Goal: Book appointment/travel/reservation

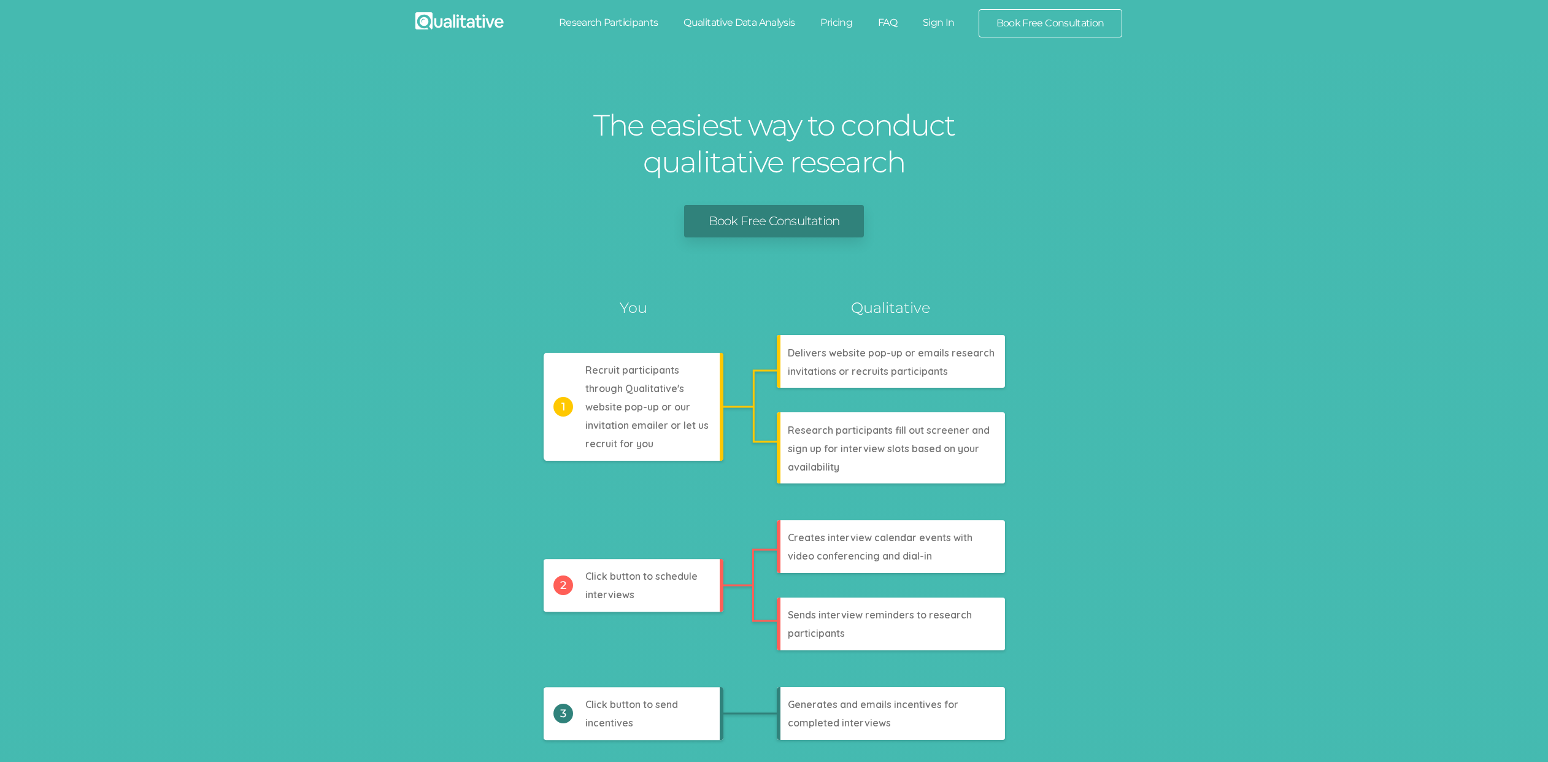
click at [609, 23] on link "Research Participants" at bounding box center [608, 22] width 125 height 27
click at [744, 22] on link "Qualitative Data Analysis" at bounding box center [739, 22] width 137 height 27
click at [828, 19] on link "Pricing" at bounding box center [836, 22] width 58 height 27
click at [886, 26] on link "FAQ" at bounding box center [887, 22] width 45 height 27
drag, startPoint x: 934, startPoint y: 25, endPoint x: 985, endPoint y: 26, distance: 51.5
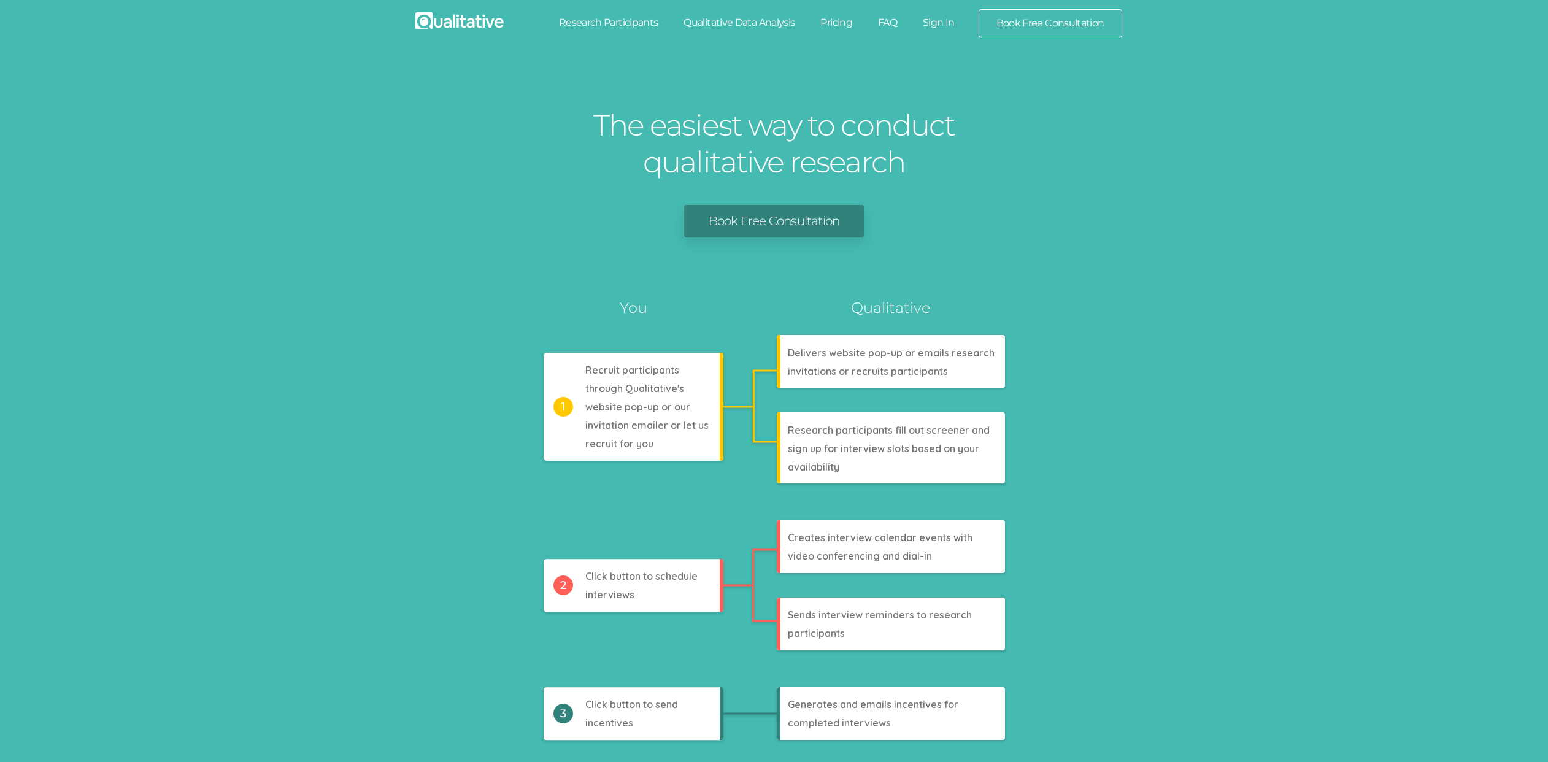
click at [934, 25] on link "Sign In" at bounding box center [939, 22] width 58 height 27
click at [1101, 24] on link "Book Free Consultation" at bounding box center [1050, 23] width 142 height 27
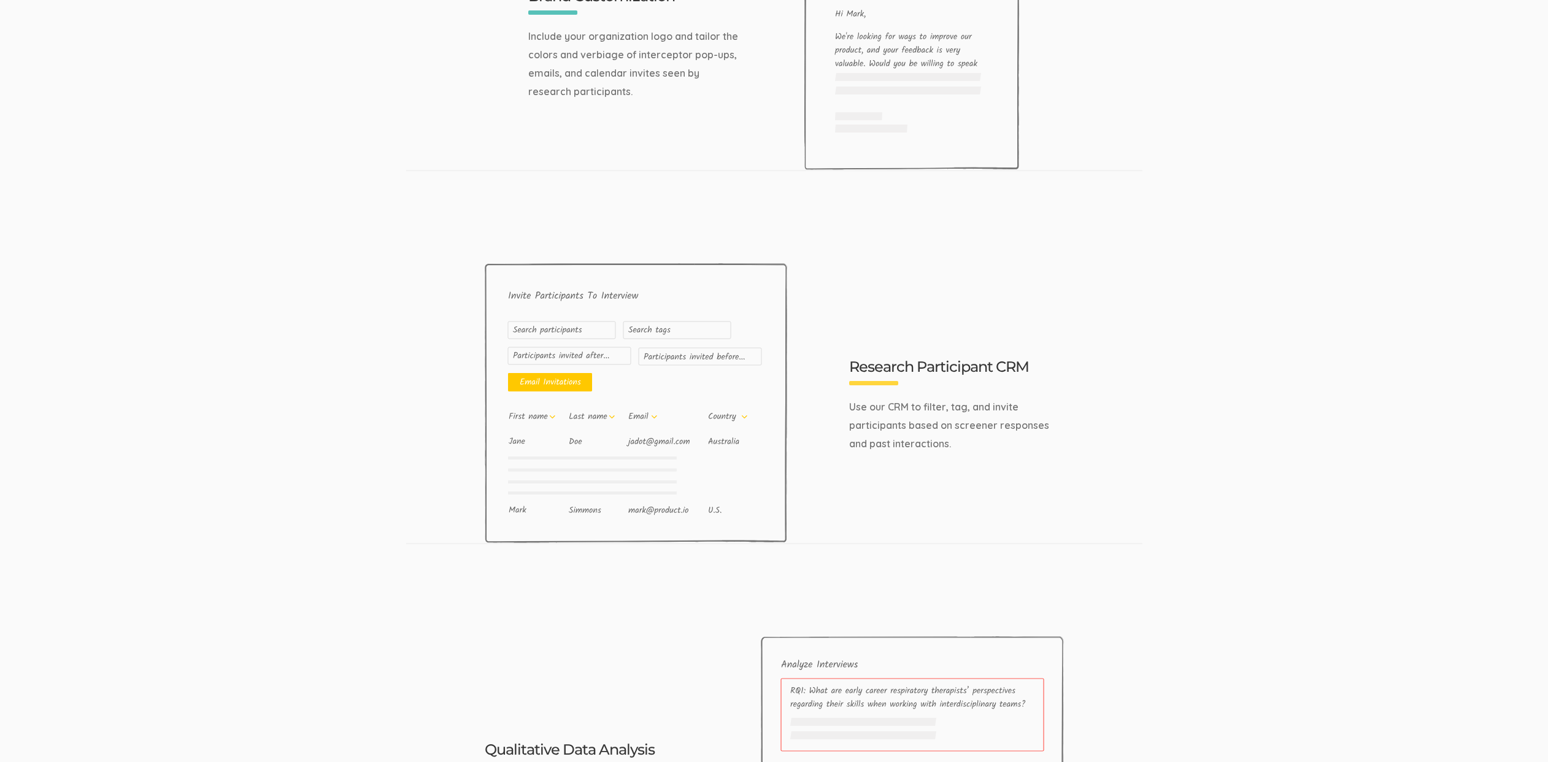
scroll to position [3904, 0]
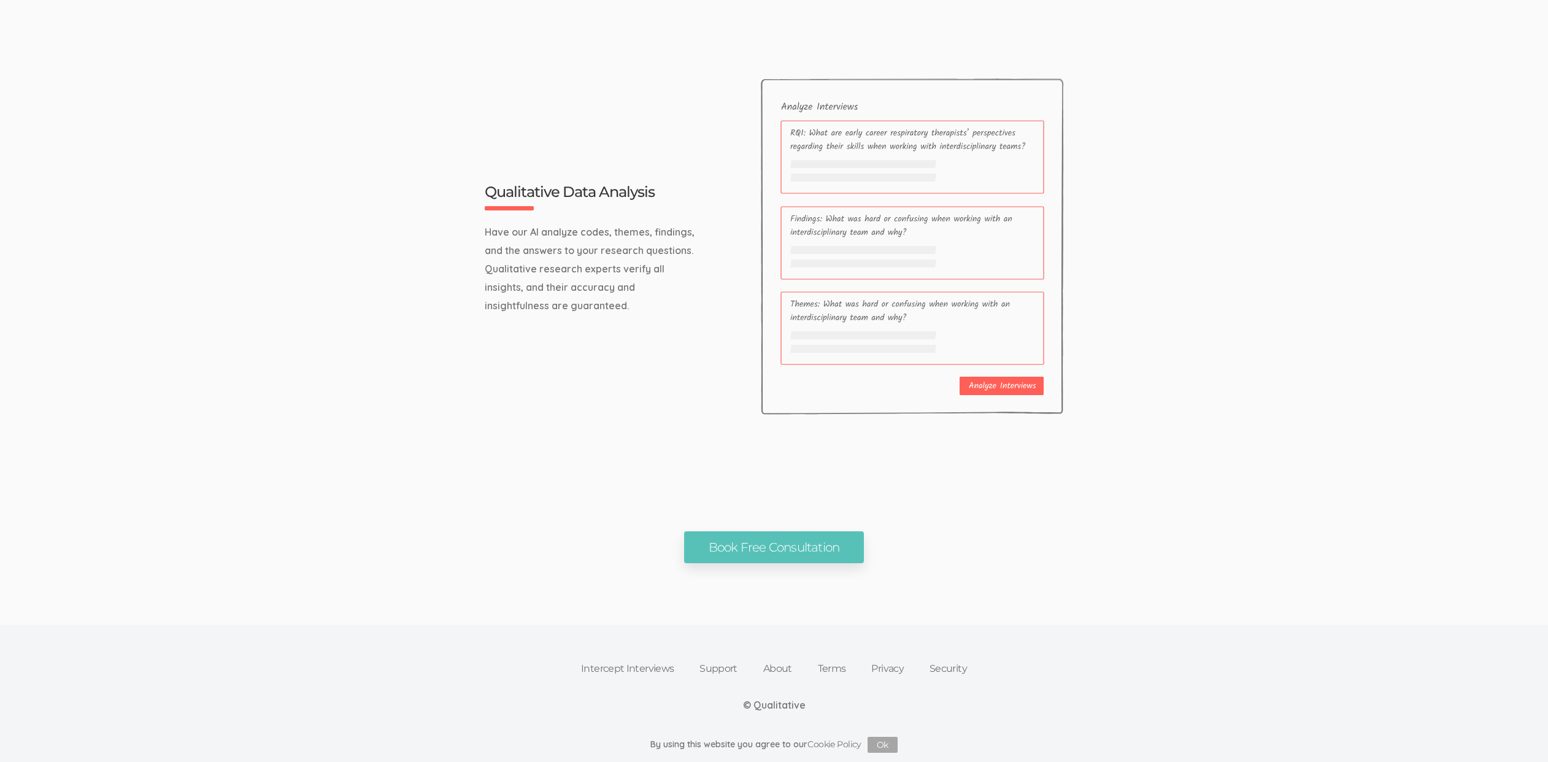
drag, startPoint x: 624, startPoint y: 667, endPoint x: 709, endPoint y: 661, distance: 84.8
click at [625, 667] on link "Intercept Interviews" at bounding box center [627, 668] width 118 height 27
click at [720, 661] on link "Support" at bounding box center [718, 668] width 64 height 27
click at [785, 666] on link "About" at bounding box center [777, 668] width 55 height 27
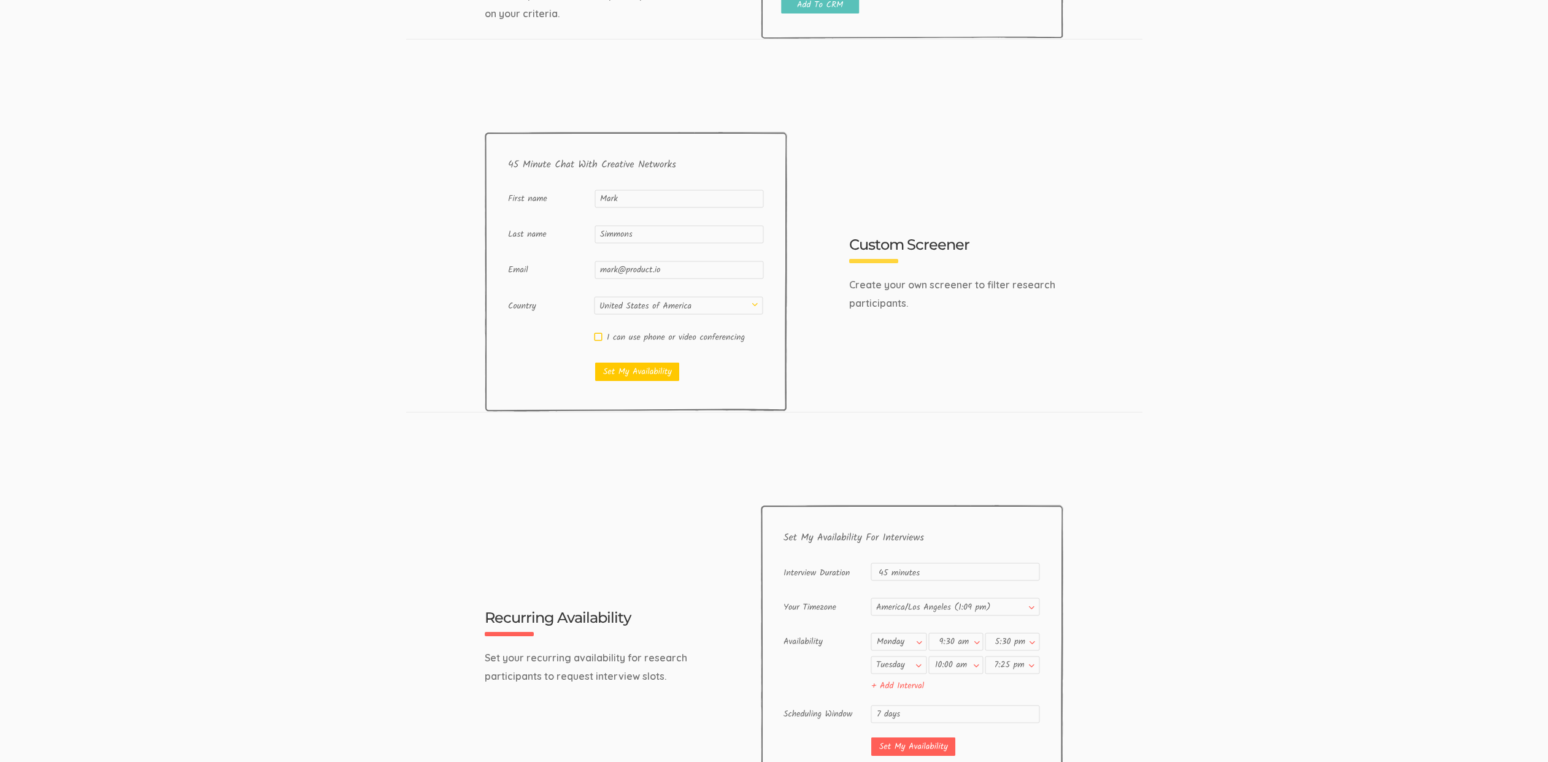
scroll to position [0, 0]
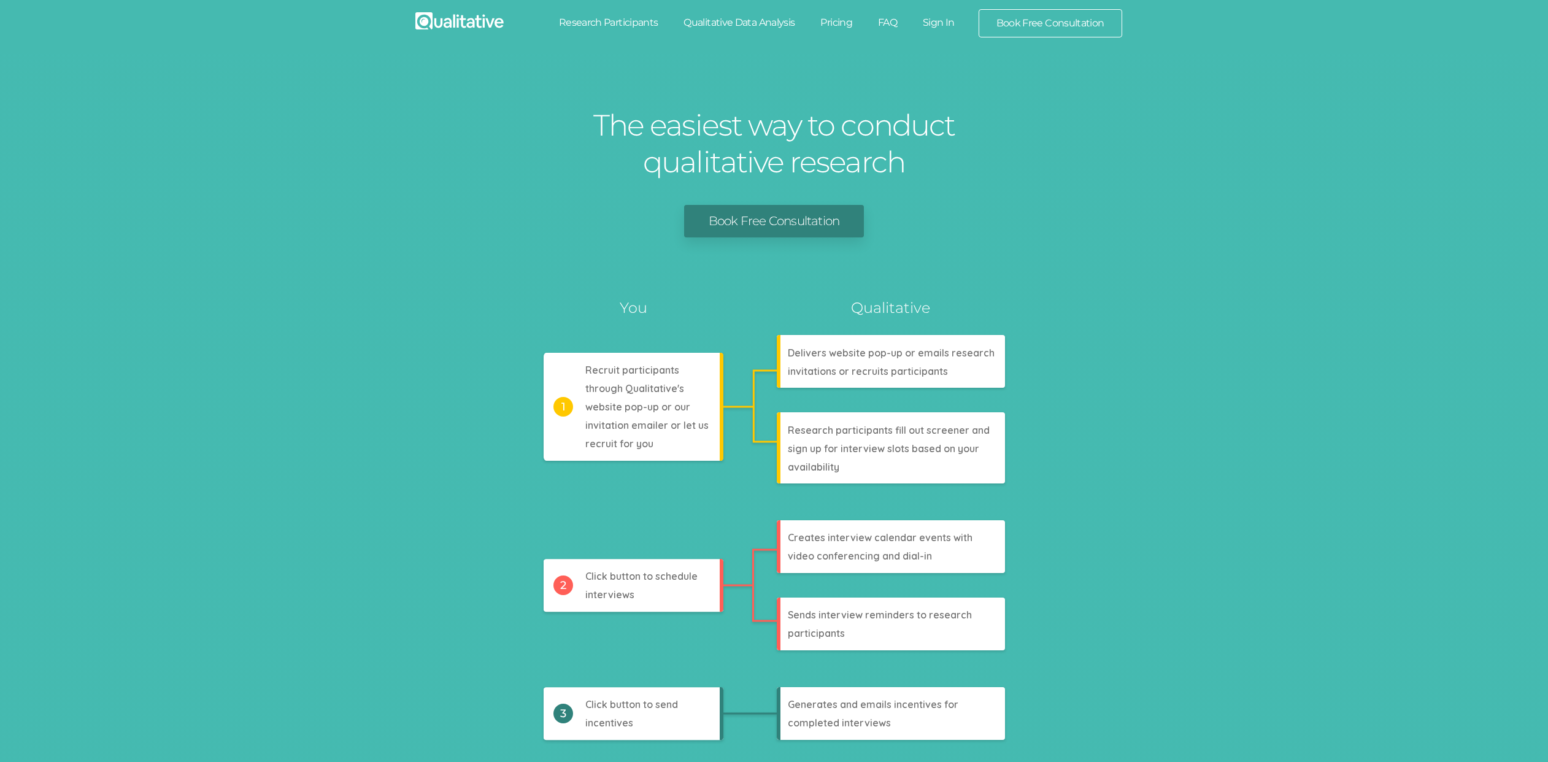
click at [771, 221] on link "Book Free Consultation" at bounding box center [774, 221] width 180 height 33
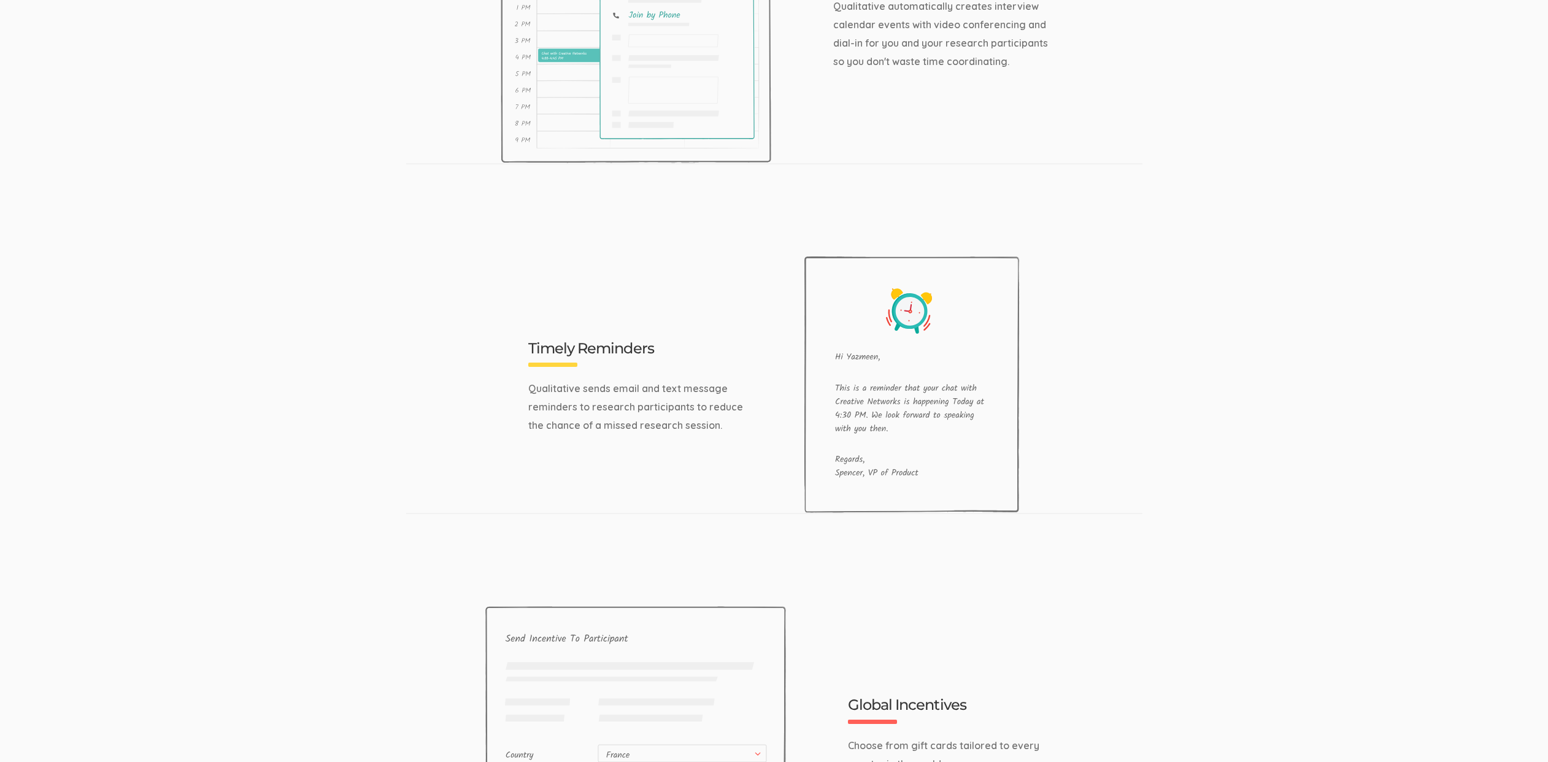
scroll to position [1010, 0]
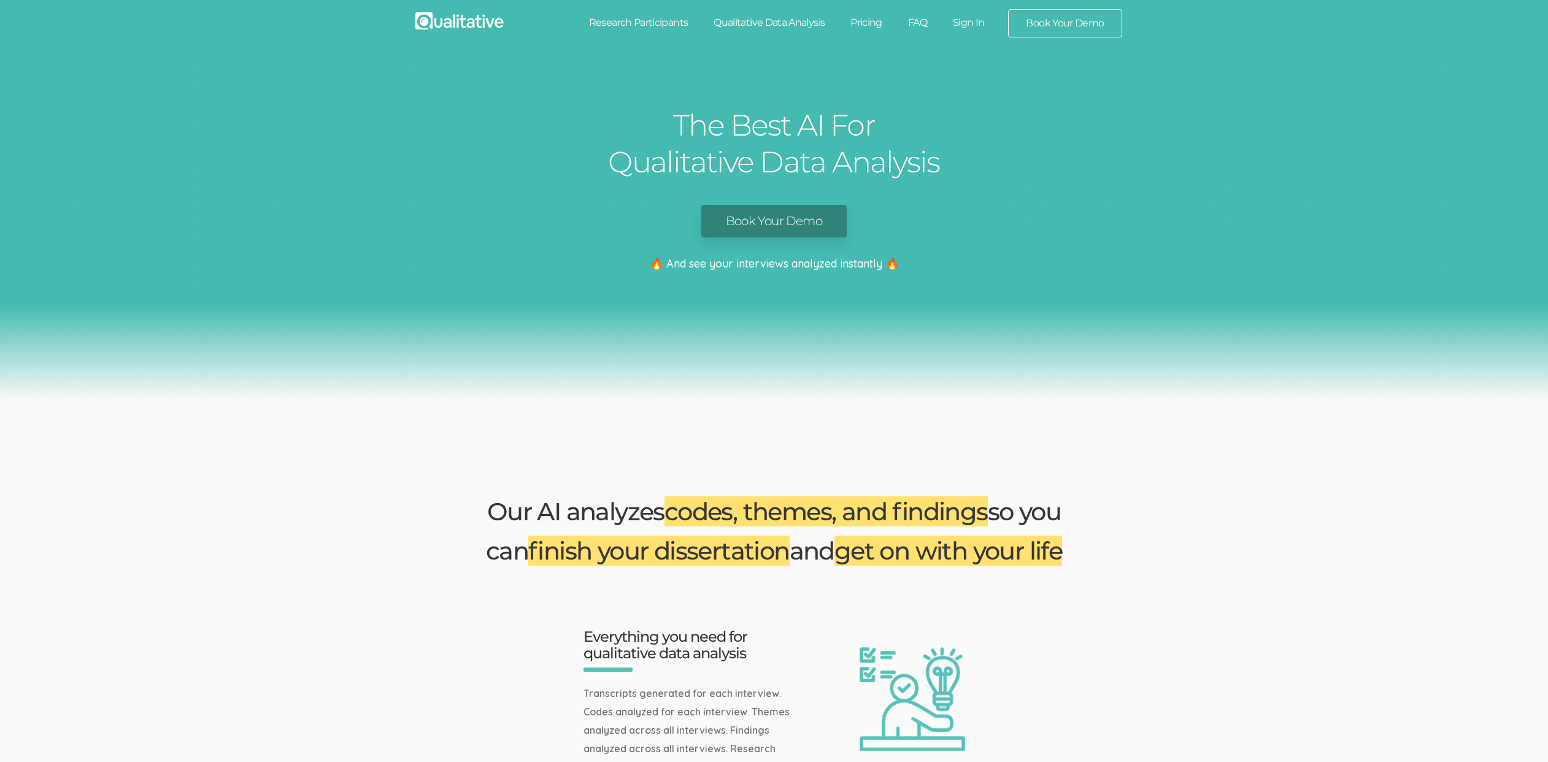
click at [761, 191] on div "The Best AI For Qualitative Data Analysis Book Your Demo 🔥 And see your intervi…" at bounding box center [774, 226] width 1548 height 348
click at [763, 226] on link "Book Your Demo" at bounding box center [773, 221] width 145 height 33
click at [635, 18] on link "Research Participants" at bounding box center [638, 22] width 125 height 27
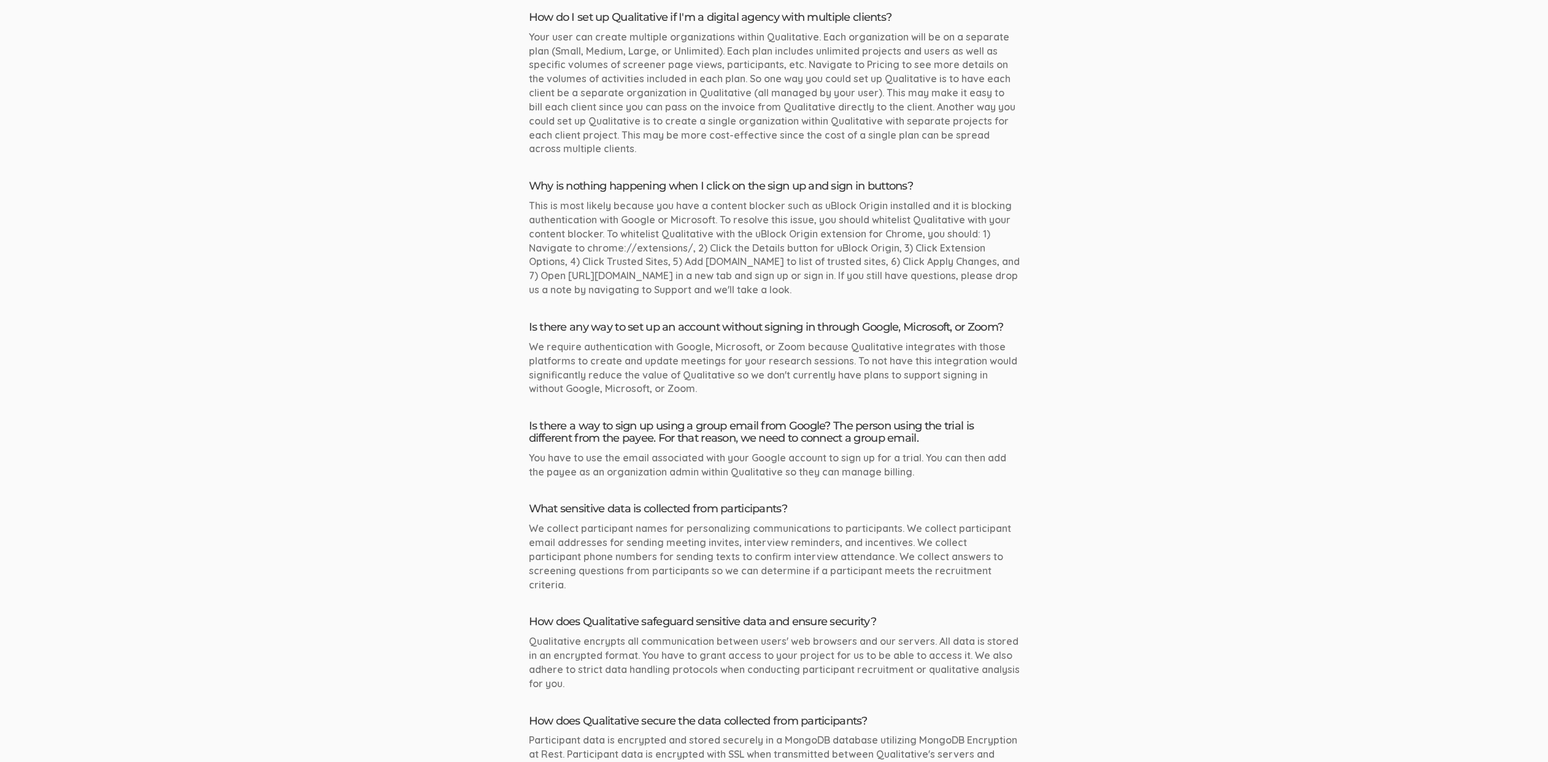
scroll to position [1896, 0]
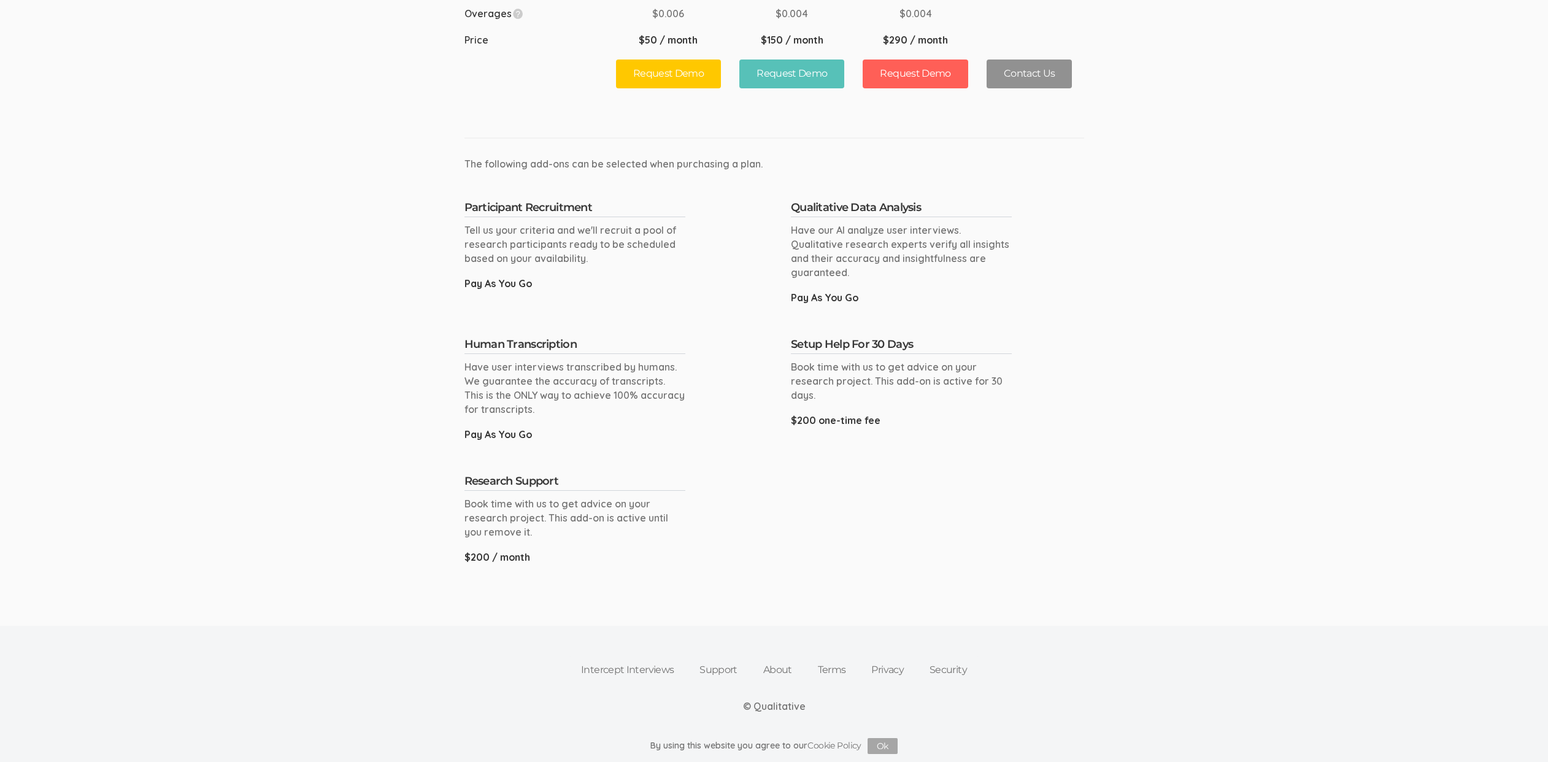
scroll to position [34, 0]
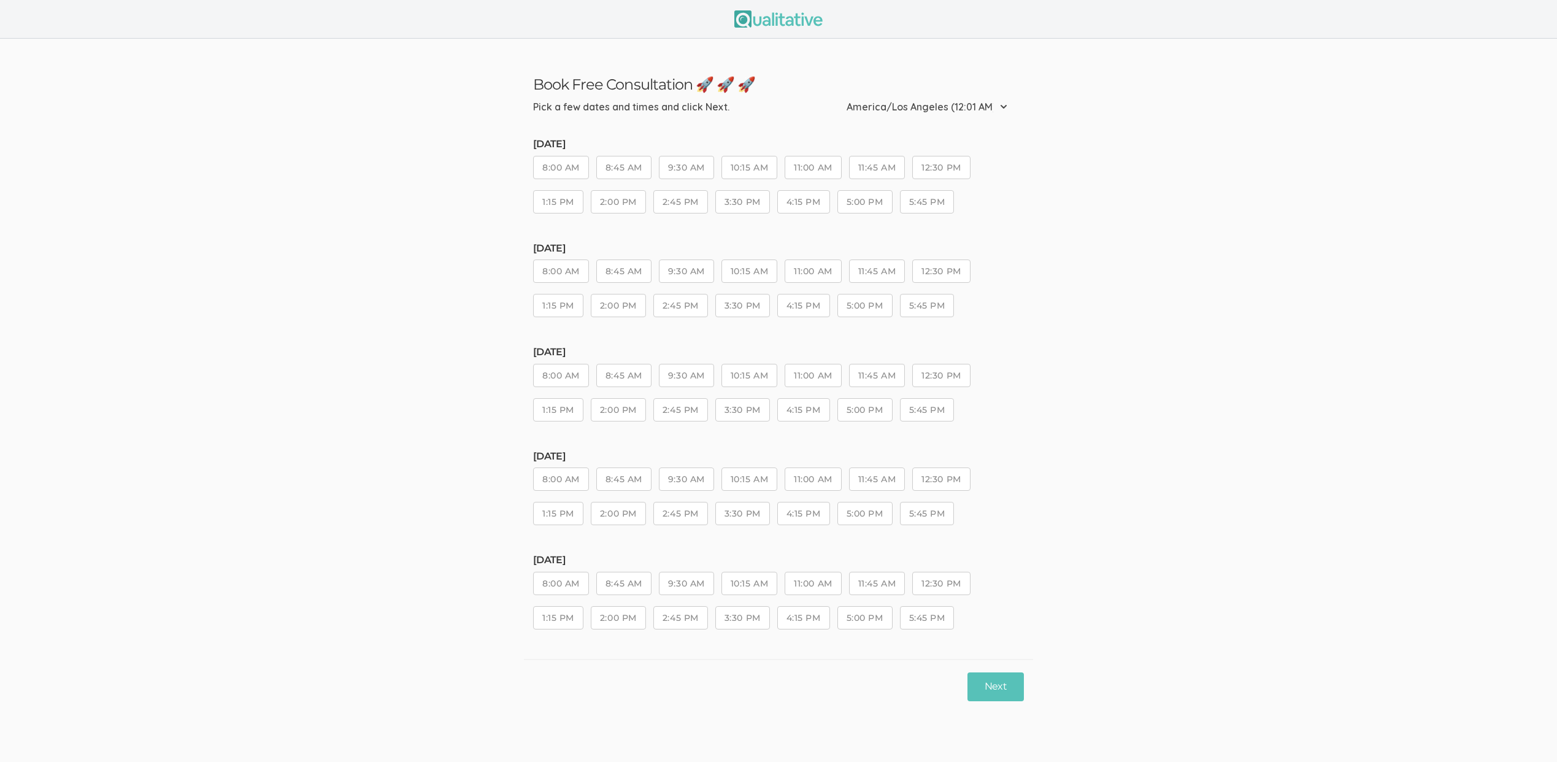
click at [774, 504] on div "[DATE] 8:00 AM 8:45 AM 9:30 AM 10:15 AM 11:00 AM 11:45 AM 12:30 PM 1:15 PM 2:00…" at bounding box center [778, 494] width 491 height 86
click at [816, 517] on button "4:15 PM" at bounding box center [803, 513] width 53 height 23
click at [1005, 684] on button "Next" at bounding box center [995, 686] width 56 height 29
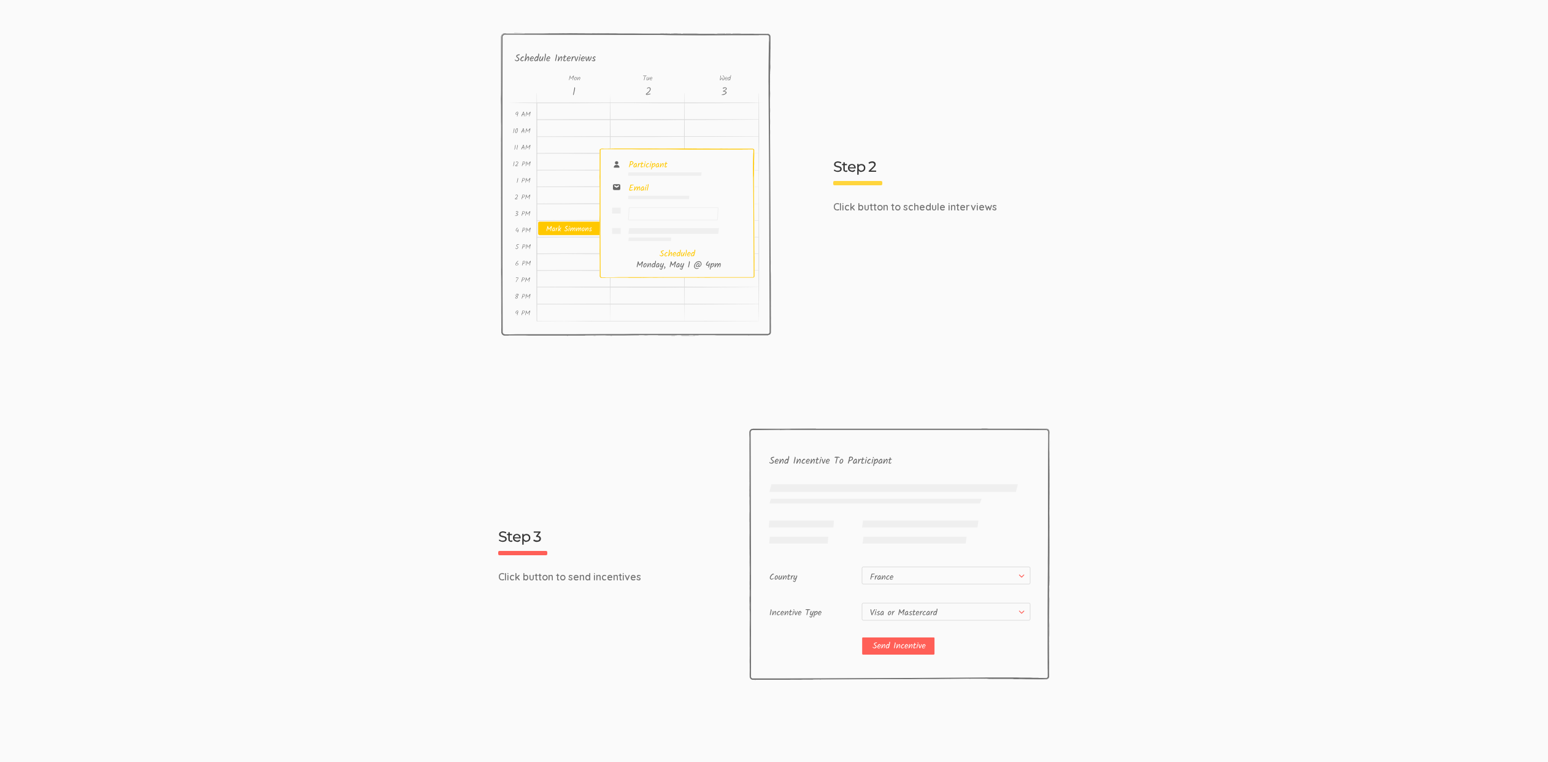
scroll to position [1721, 0]
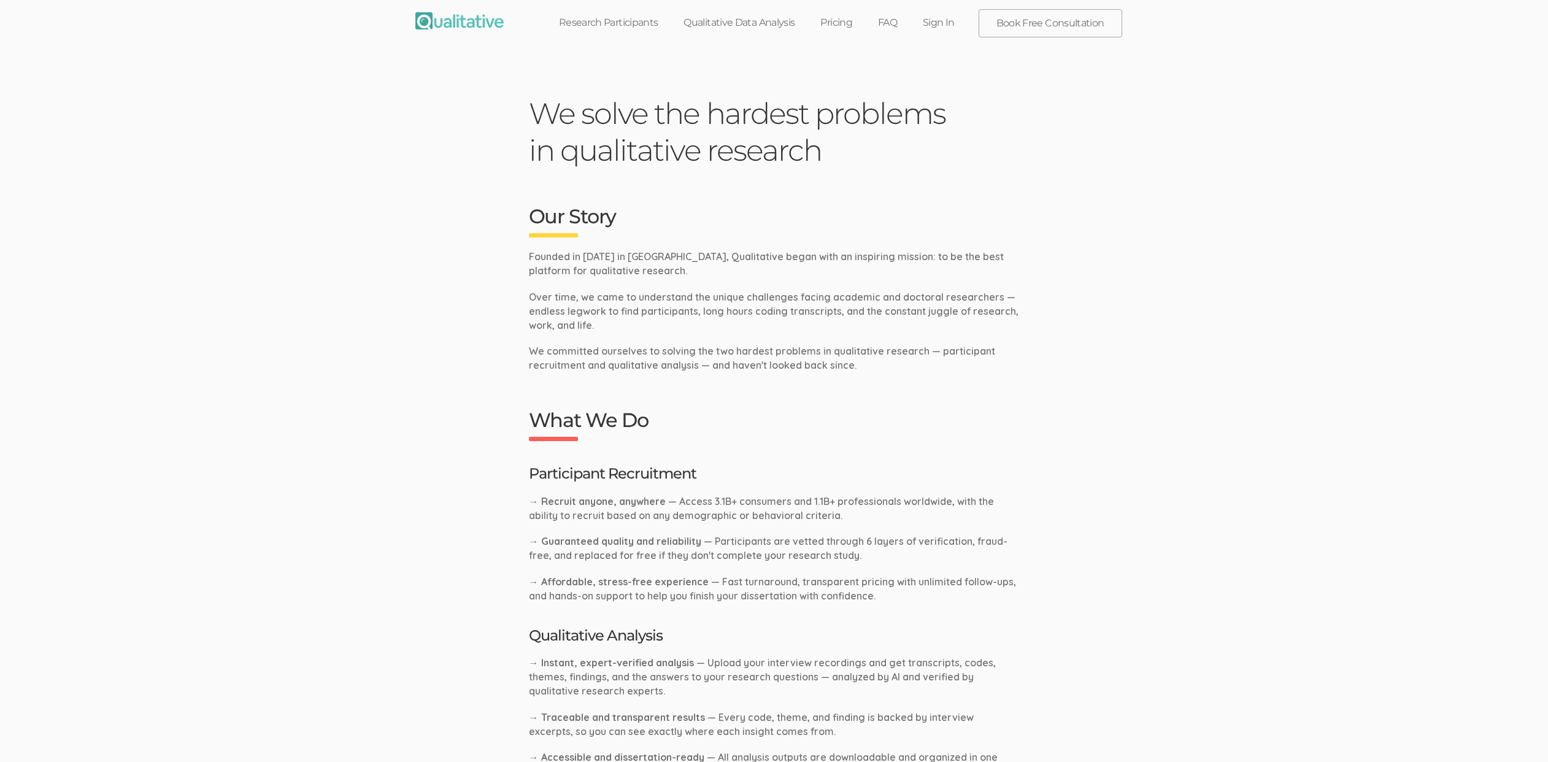
scroll to position [593, 0]
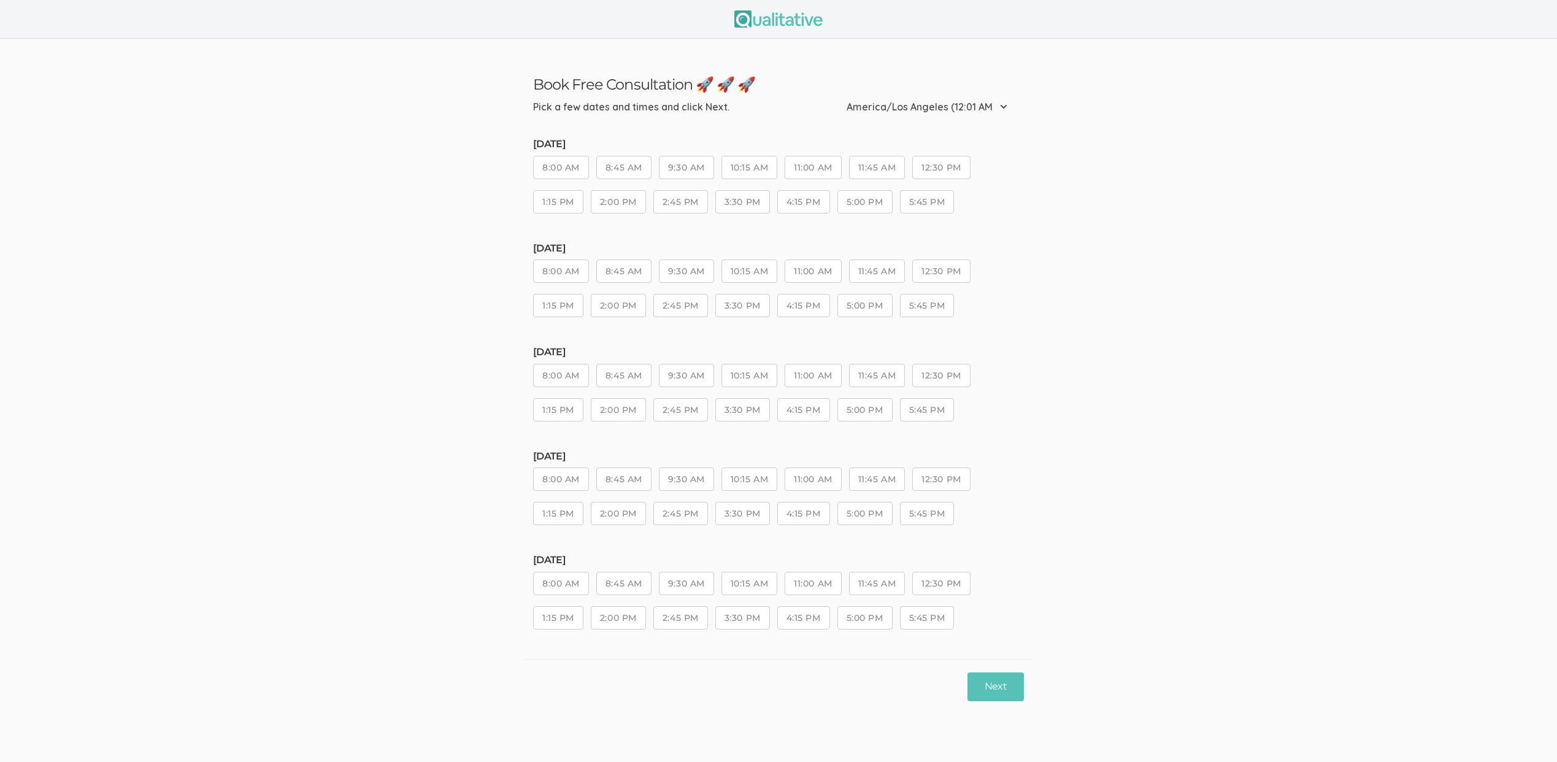
click at [644, 379] on button "8:45 AM" at bounding box center [623, 375] width 55 height 23
click at [989, 686] on button "Next" at bounding box center [995, 686] width 56 height 29
drag, startPoint x: 751, startPoint y: 482, endPoint x: 822, endPoint y: 515, distance: 78.5
click at [751, 482] on button "10:15 AM" at bounding box center [749, 478] width 56 height 23
click at [981, 688] on button "Next" at bounding box center [995, 686] width 56 height 29
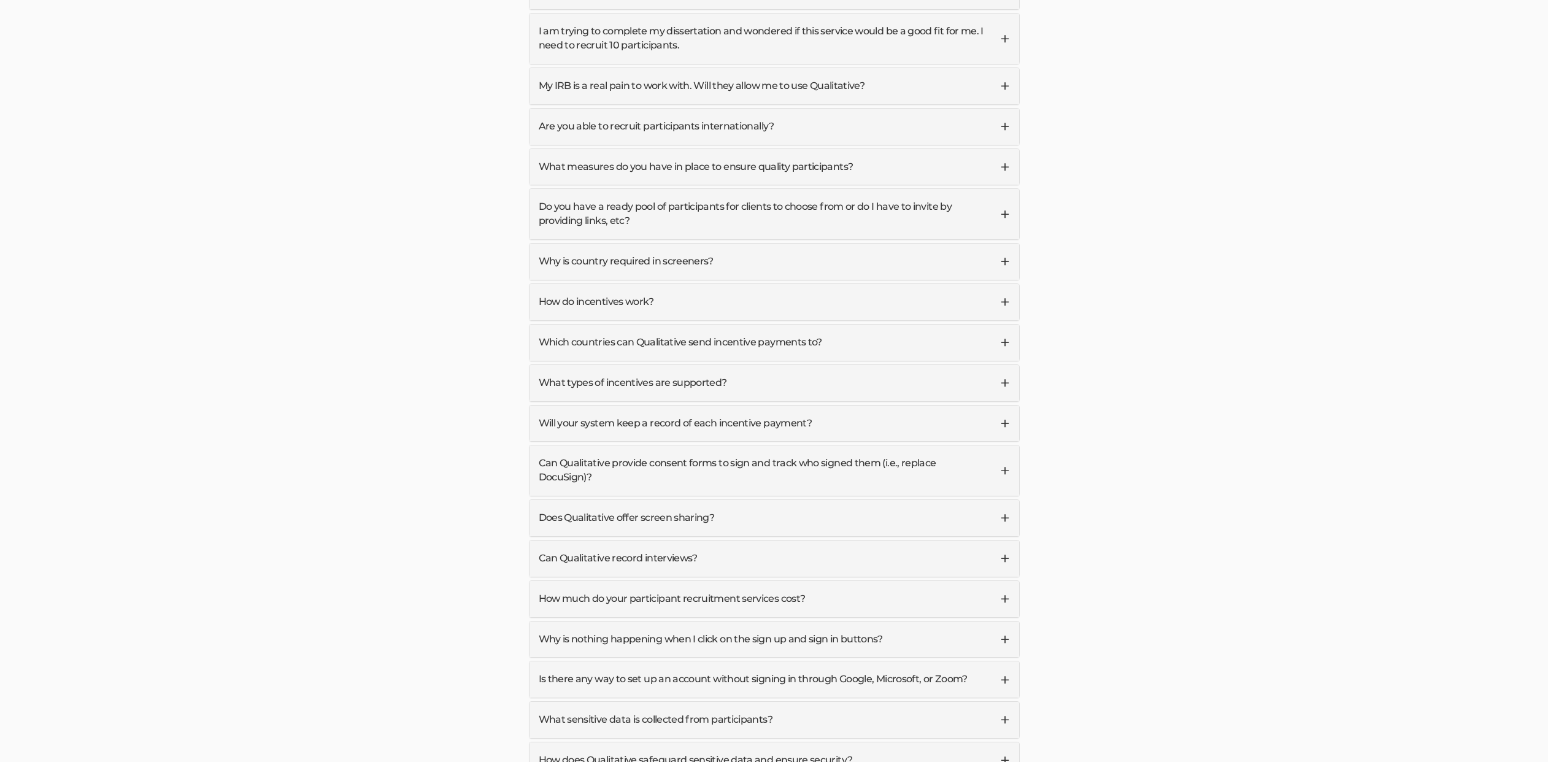
scroll to position [3537, 0]
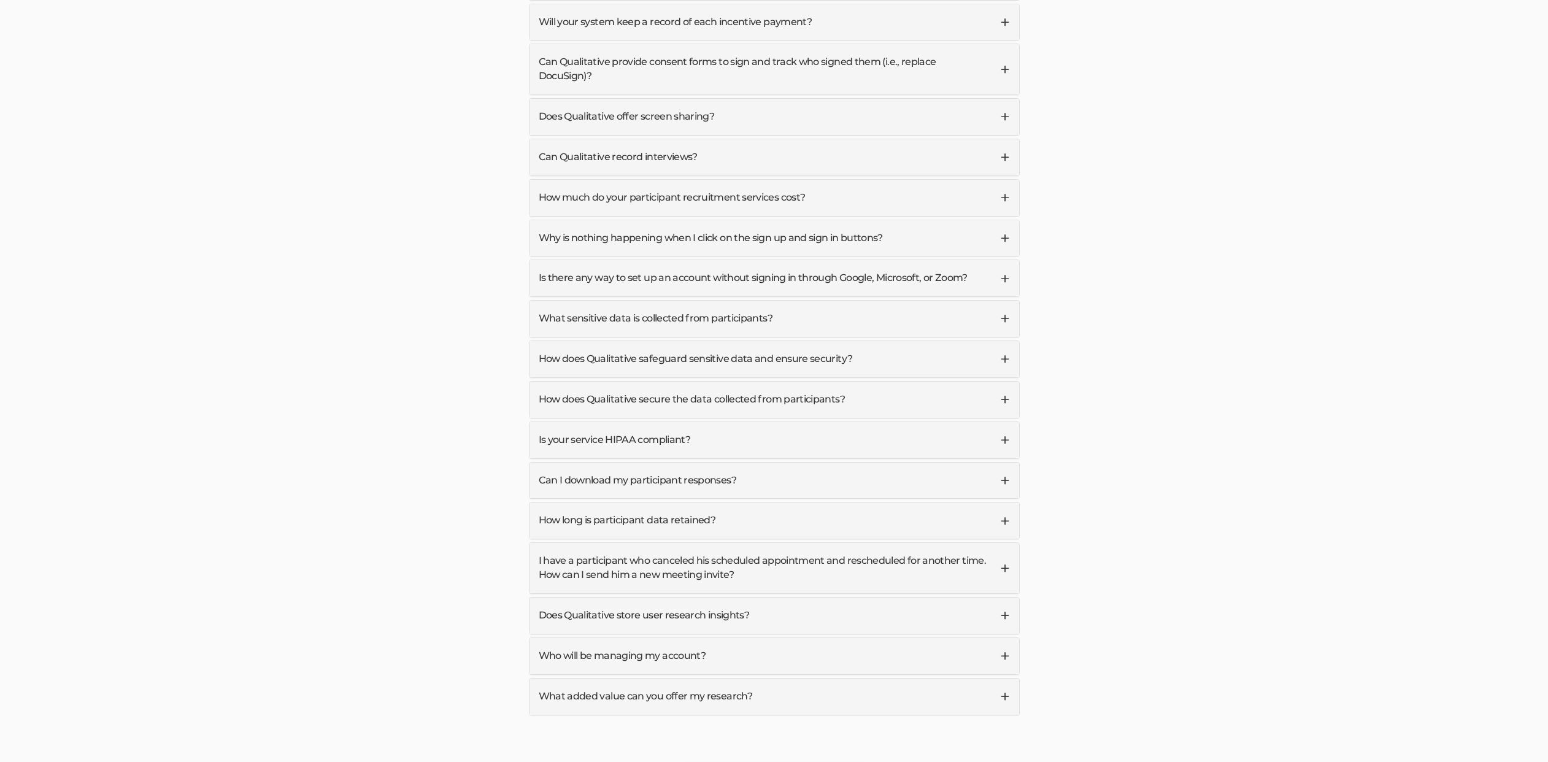
click at [675, 341] on link "How does Qualitative safeguard sensitive data and ensure security?" at bounding box center [774, 359] width 490 height 36
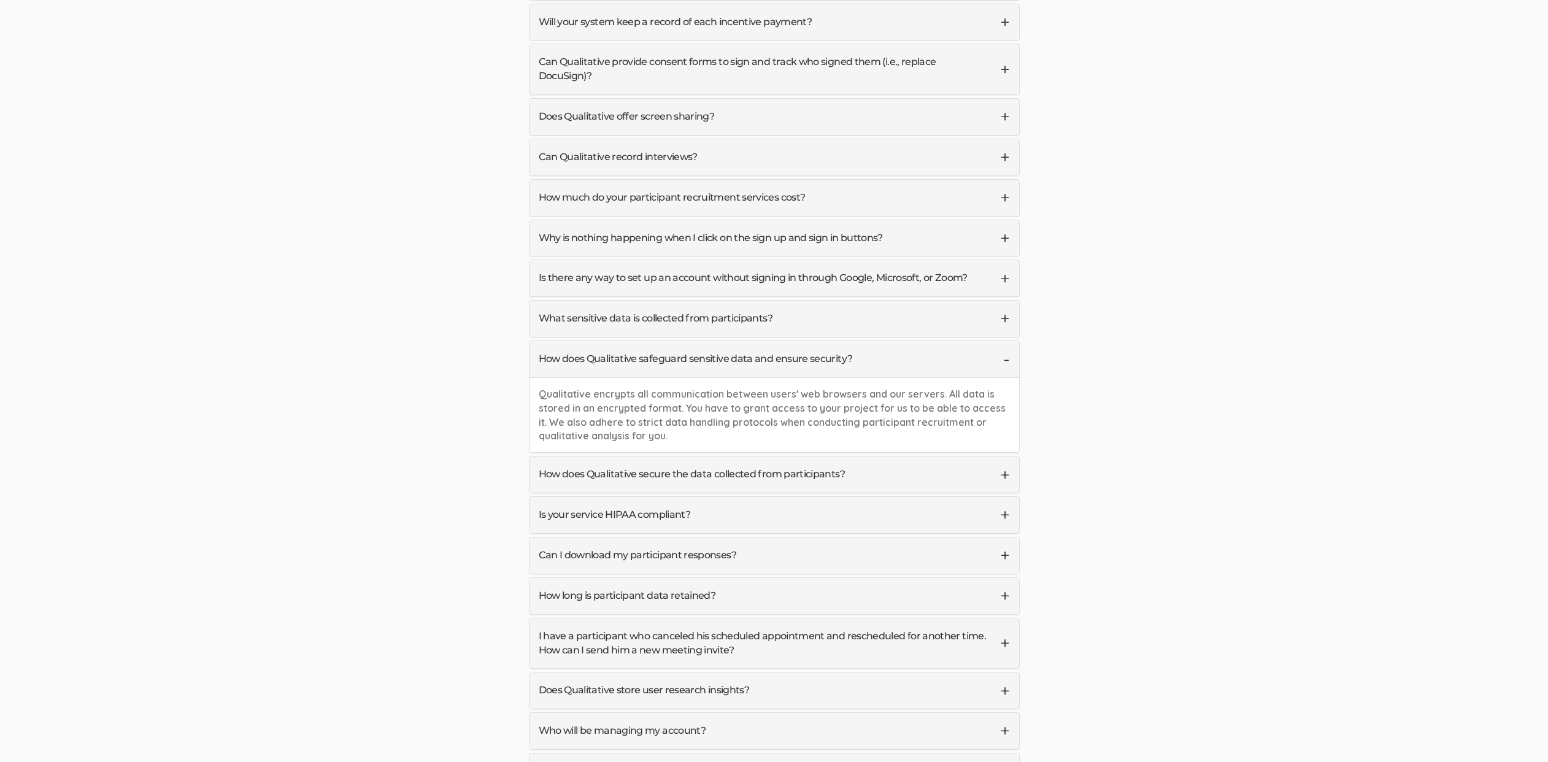
click at [672, 179] on div "How much do your participant recruitment services cost? At Qualitative, we offe…" at bounding box center [774, 197] width 491 height 37
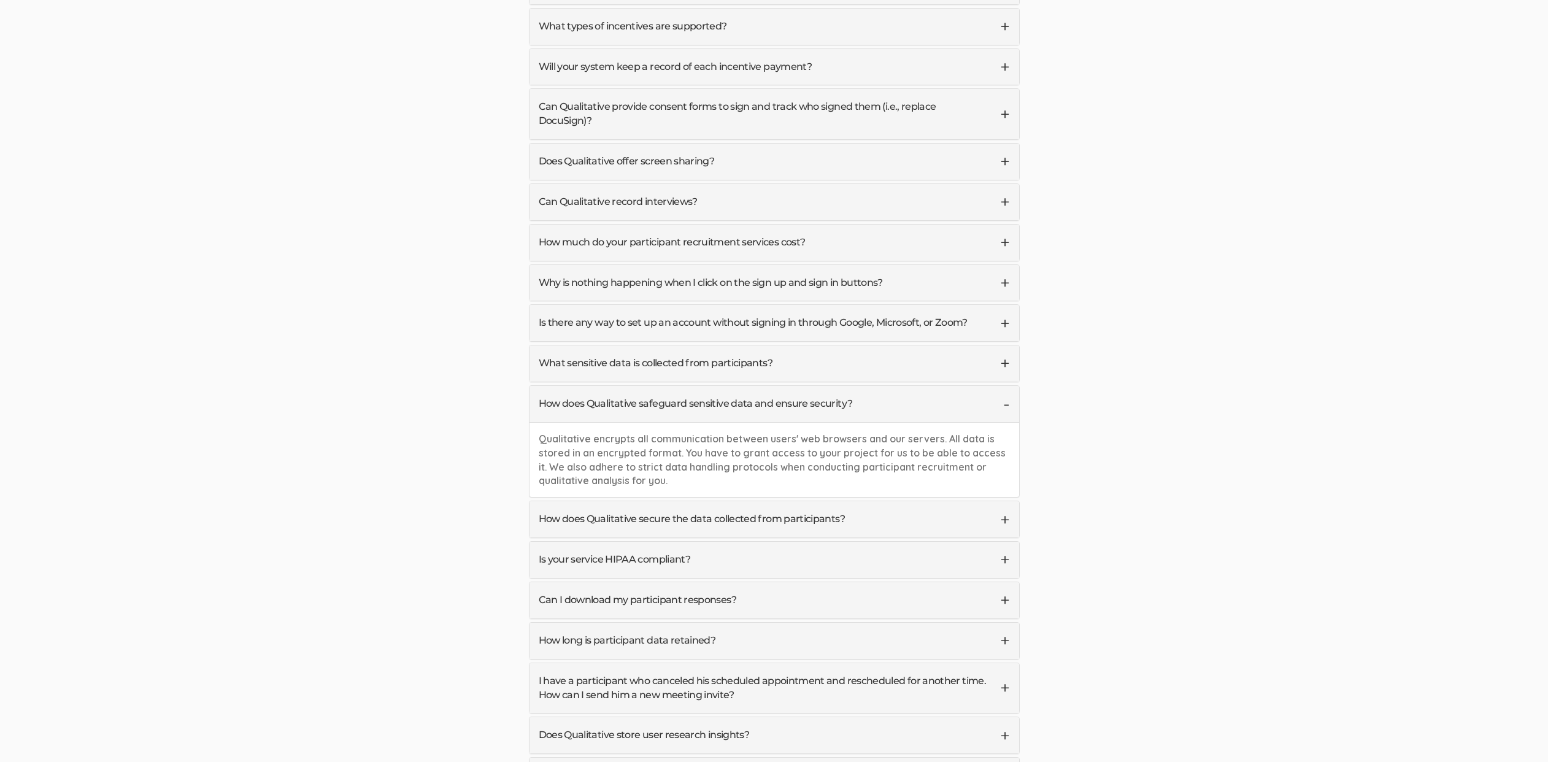
click at [691, 225] on link "How much do your participant recruitment services cost?" at bounding box center [774, 243] width 490 height 36
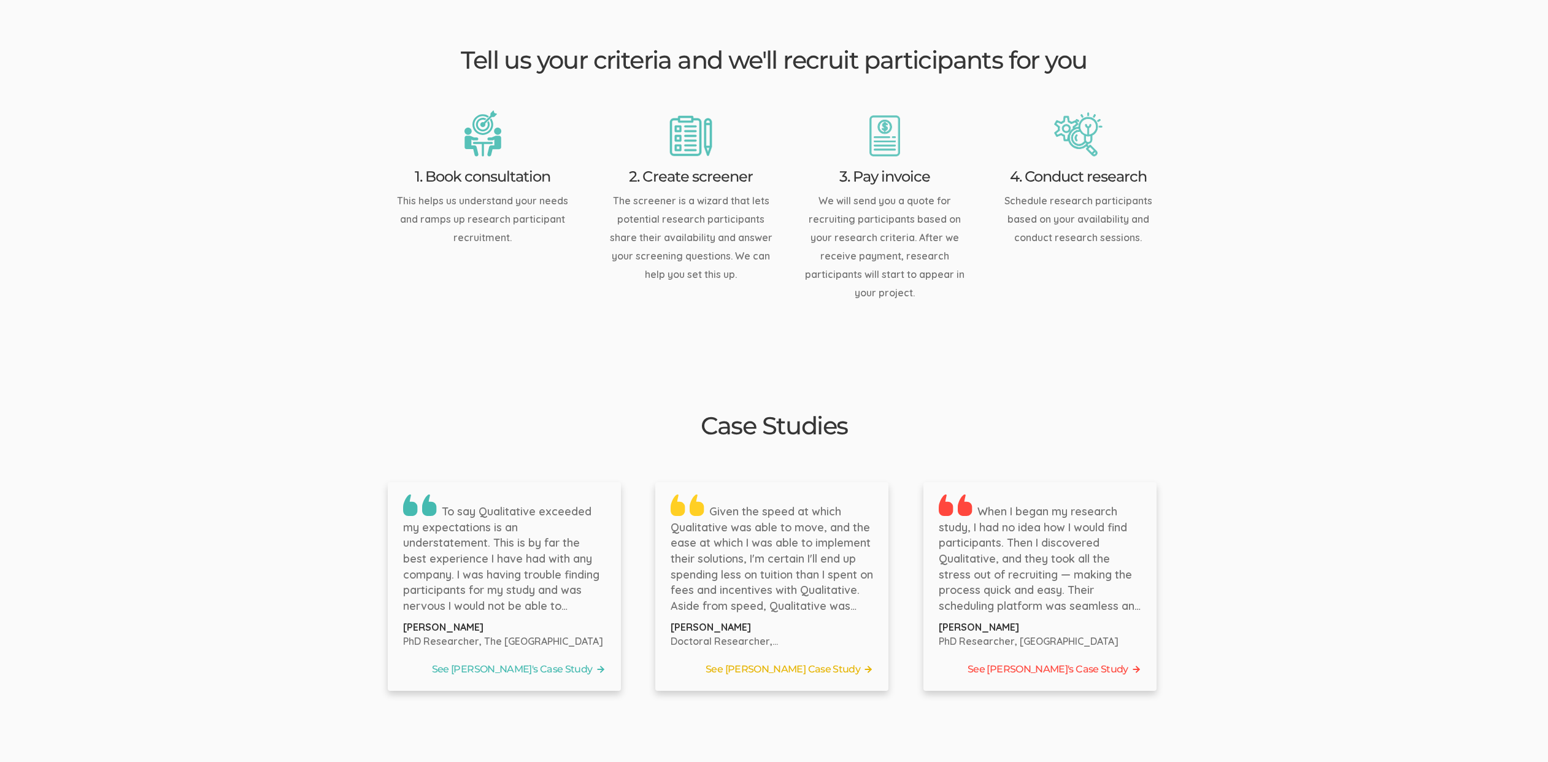
scroll to position [1624, 0]
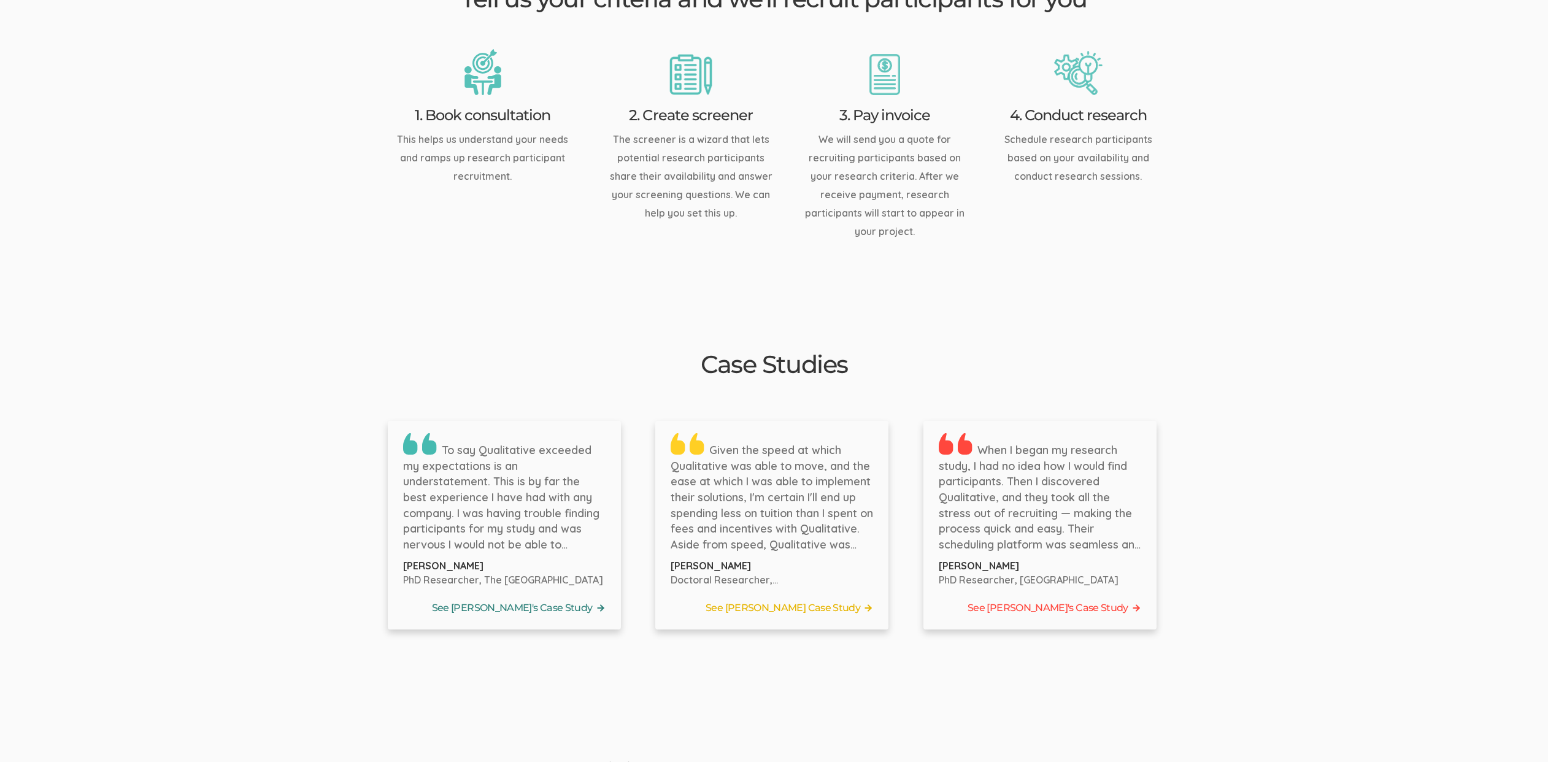
click at [573, 599] on link "See Bernice's Case Study" at bounding box center [504, 608] width 202 height 18
click at [794, 599] on link "See Tyler's Case Study" at bounding box center [772, 608] width 202 height 18
click at [1118, 599] on link "See Jennifer's Case Study" at bounding box center [1040, 608] width 202 height 18
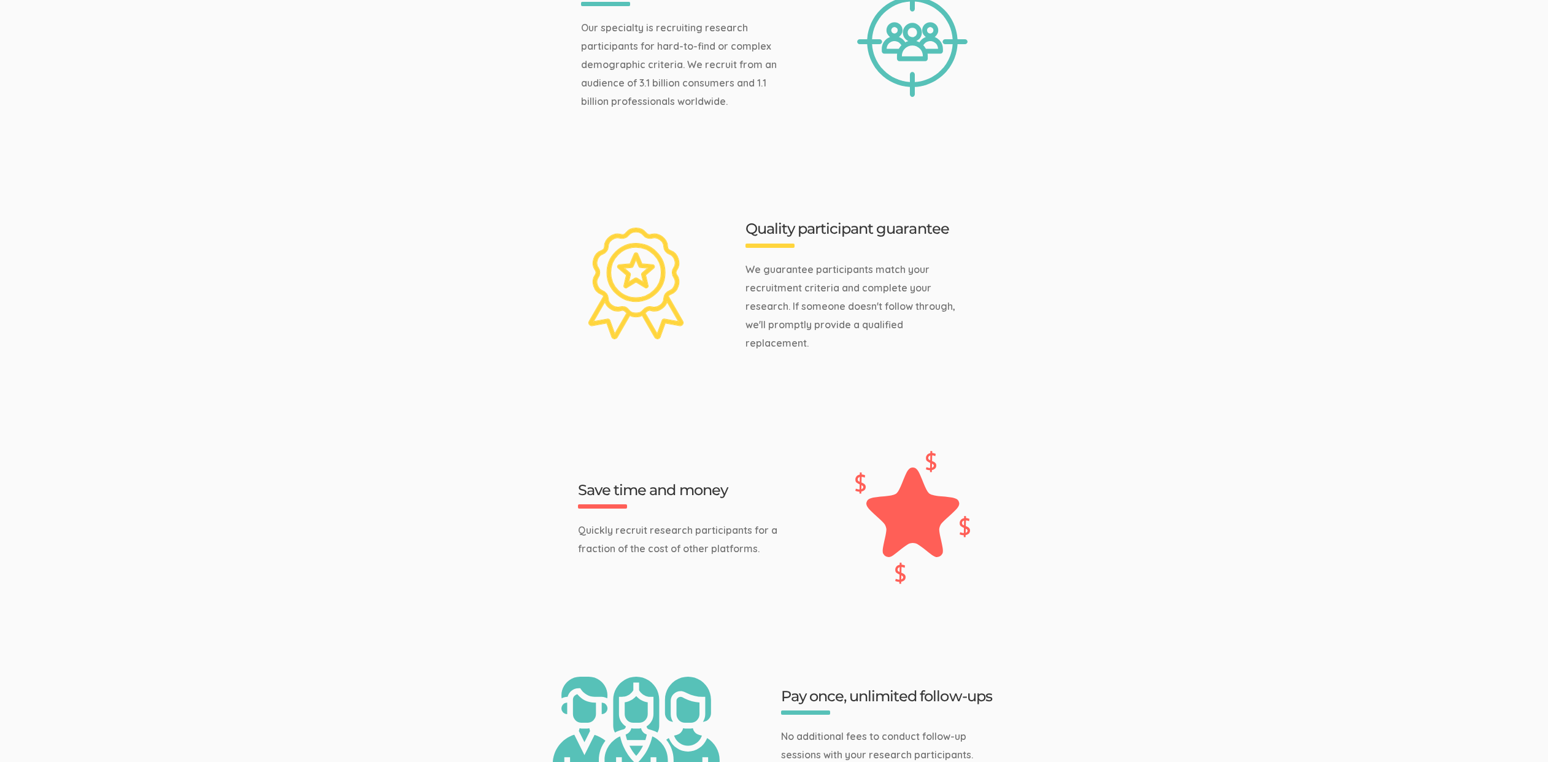
scroll to position [0, 0]
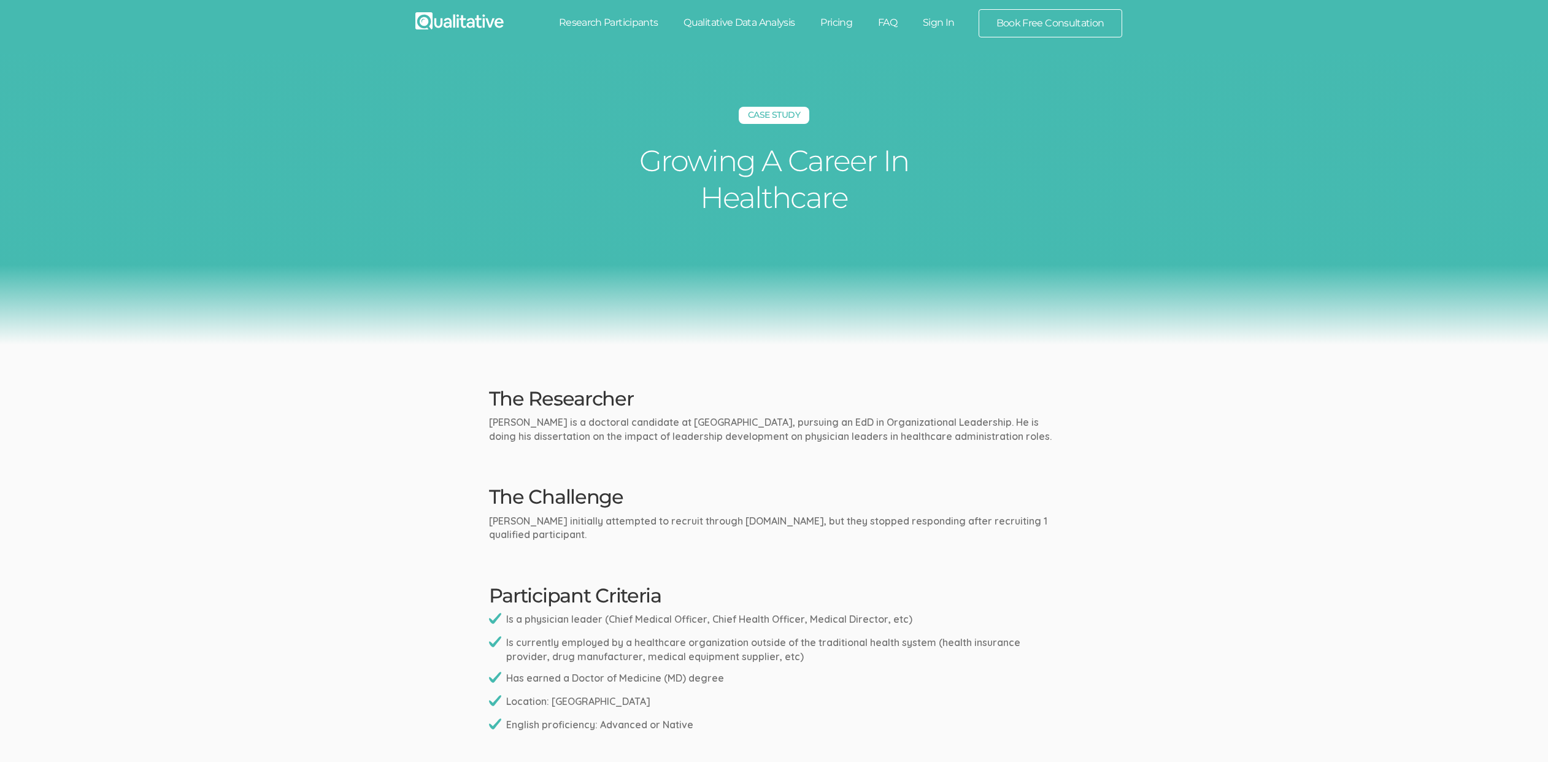
scroll to position [1216, 0]
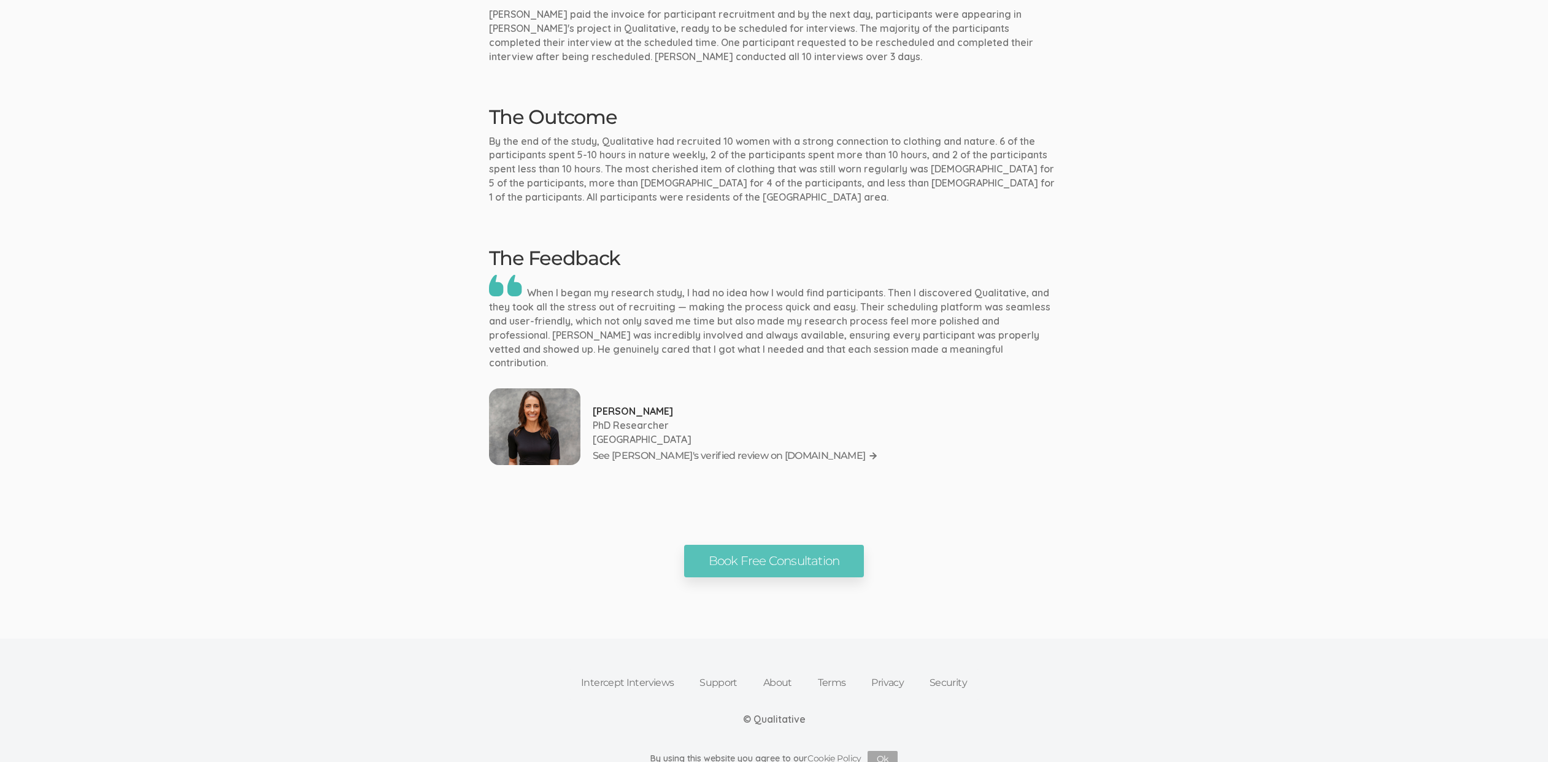
scroll to position [528, 0]
